Goal: Check status: Check status

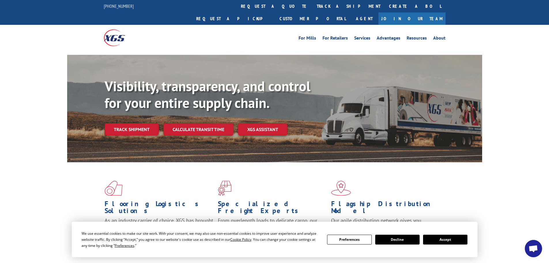
click at [126, 123] on link "Track shipment" at bounding box center [132, 129] width 54 height 12
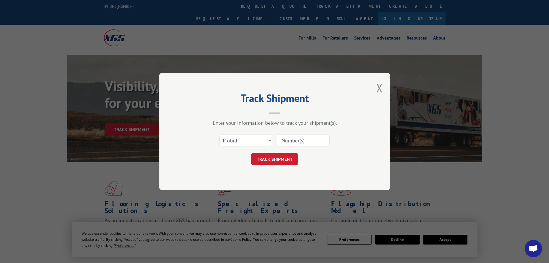
click at [294, 142] on input at bounding box center [303, 140] width 53 height 12
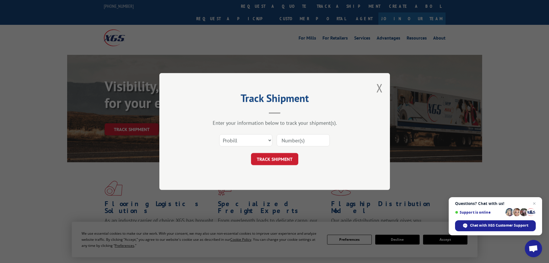
paste input "17478761"
type input "17478761"
click at [277, 162] on button "TRACK SHIPMENT" at bounding box center [274, 159] width 47 height 12
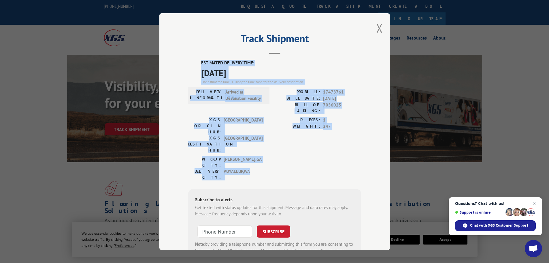
drag, startPoint x: 200, startPoint y: 62, endPoint x: 294, endPoint y: 136, distance: 119.7
click at [294, 138] on div "ESTIMATED DELIVERY TIME: [DATE] The estimated time is using the time zone for t…" at bounding box center [274, 163] width 173 height 207
click at [281, 63] on label "ESTIMATED DELIVERY TIME:" at bounding box center [281, 63] width 160 height 7
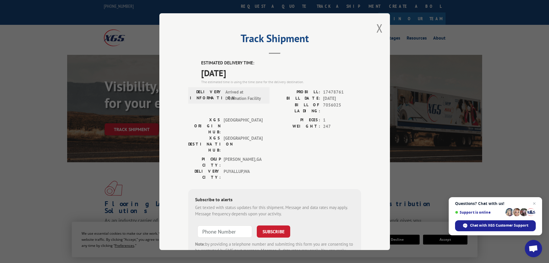
click at [209, 37] on h2 "Track Shipment" at bounding box center [274, 39] width 173 height 11
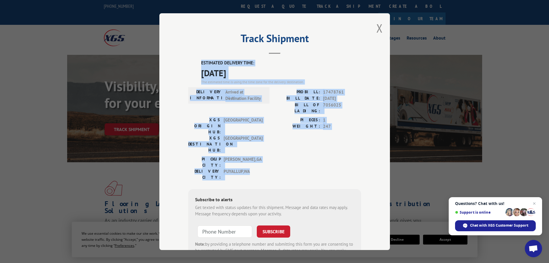
drag, startPoint x: 199, startPoint y: 61, endPoint x: 276, endPoint y: 143, distance: 112.6
click at [276, 143] on div "ESTIMATED DELIVERY TIME: [DATE] The estimated time is using the time zone for t…" at bounding box center [274, 163] width 173 height 207
copy div "ESTIMATED DELIVERY TIME: [DATE] The estimated time is using the time zone for t…"
